Goal: Obtain resource: Download file/media

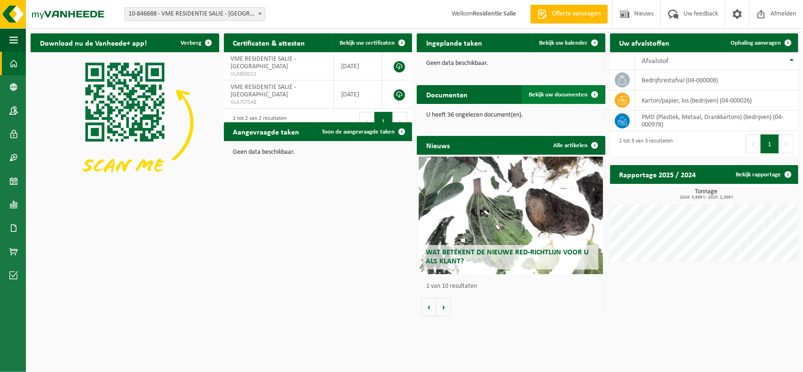
click at [554, 95] on span "Bekijk uw documenten" at bounding box center [558, 95] width 59 height 6
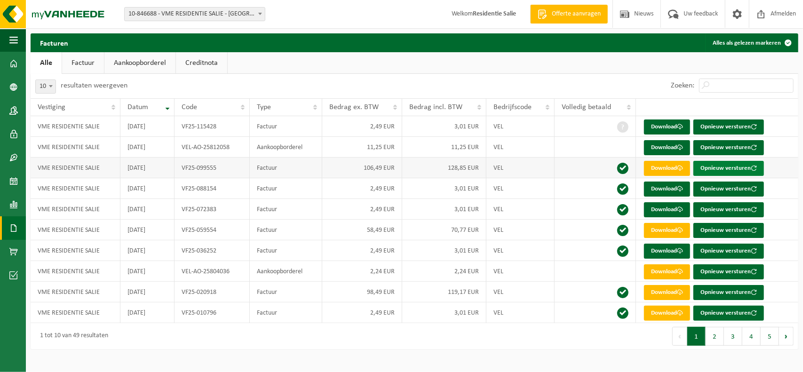
click at [720, 168] on button "Opnieuw versturen" at bounding box center [728, 168] width 71 height 15
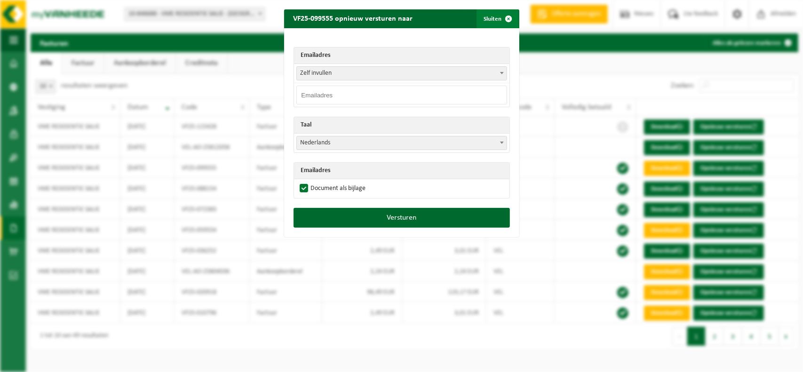
click at [493, 21] on button "Sluiten" at bounding box center [497, 18] width 42 height 19
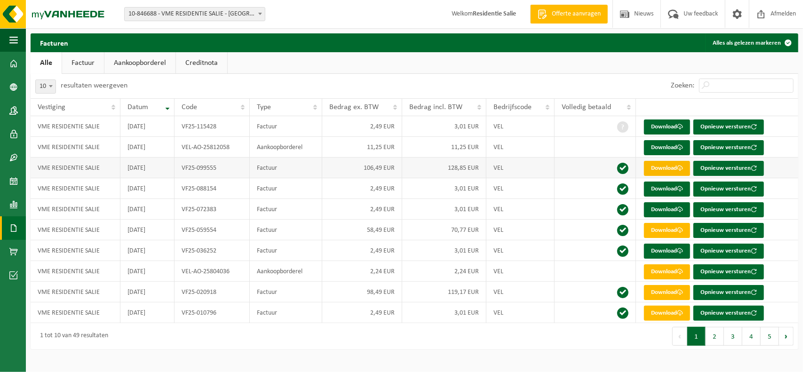
click at [673, 167] on link "Download" at bounding box center [667, 168] width 46 height 15
